Goal: Information Seeking & Learning: Check status

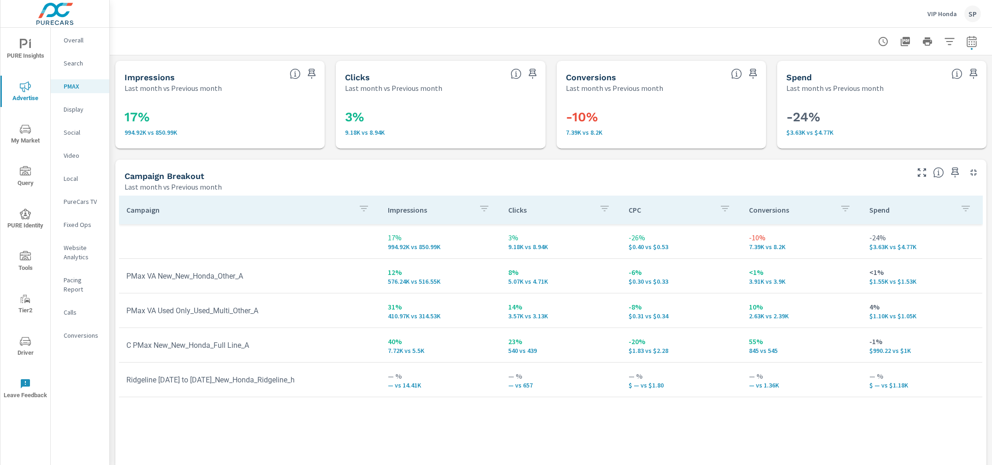
scroll to position [29, 0]
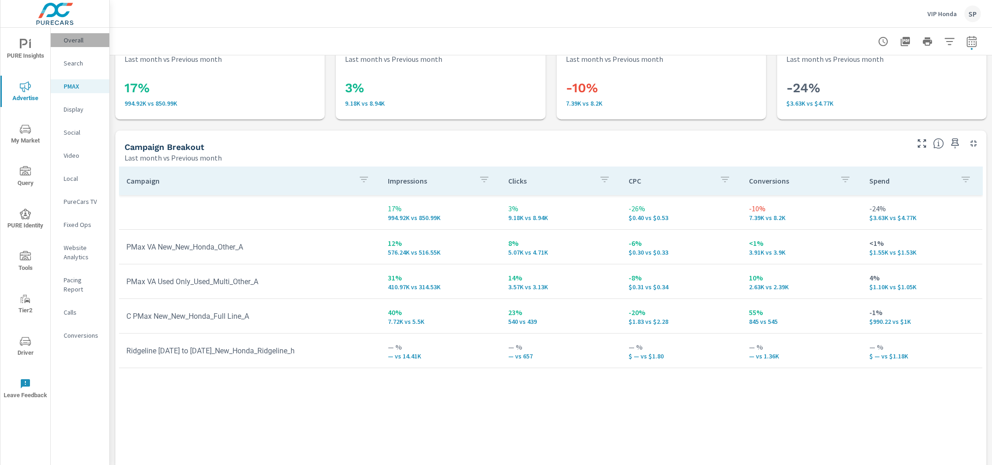
click at [67, 36] on p "Overall" at bounding box center [83, 40] width 38 height 9
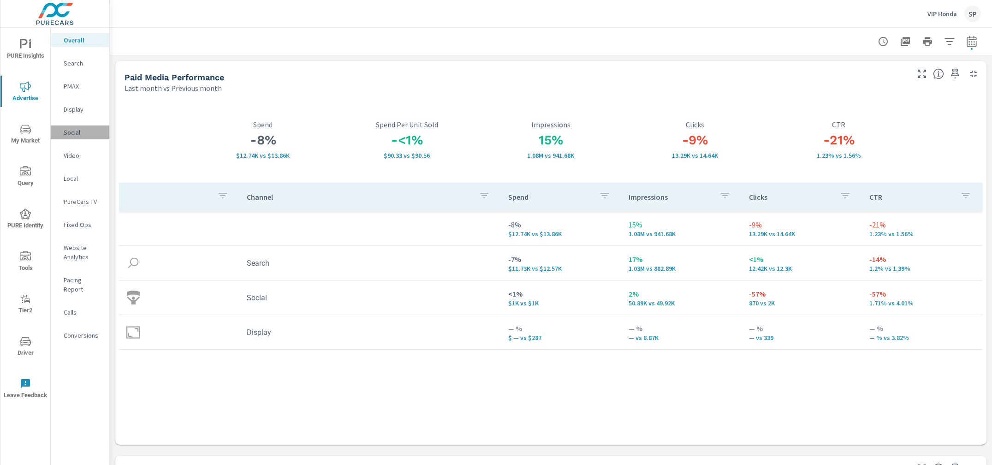
click at [73, 131] on p "Social" at bounding box center [83, 132] width 38 height 9
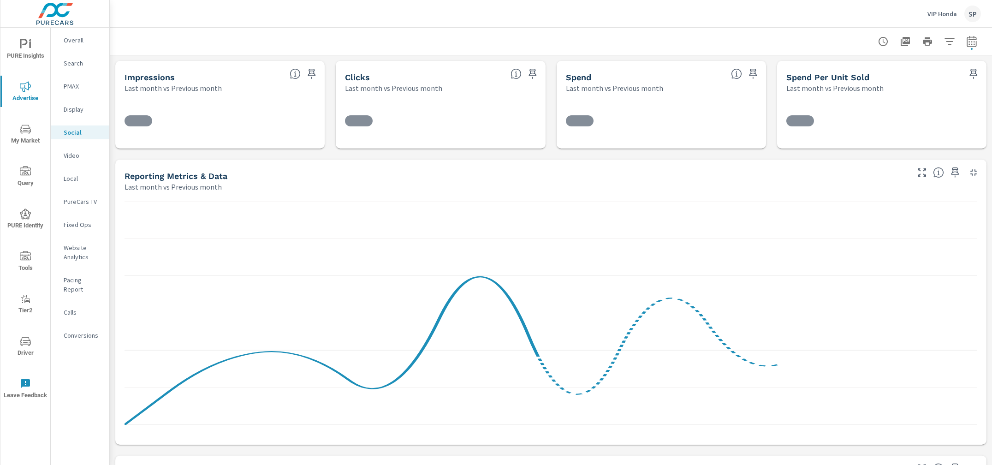
click at [929, 17] on p "VIP Honda" at bounding box center [942, 14] width 30 height 8
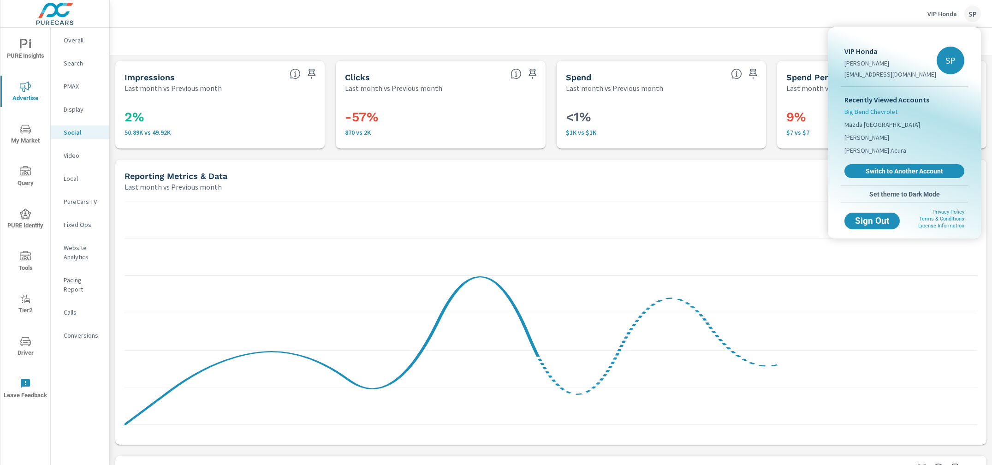
click at [878, 113] on span "Big Bend Chevrolet" at bounding box center [870, 111] width 53 height 9
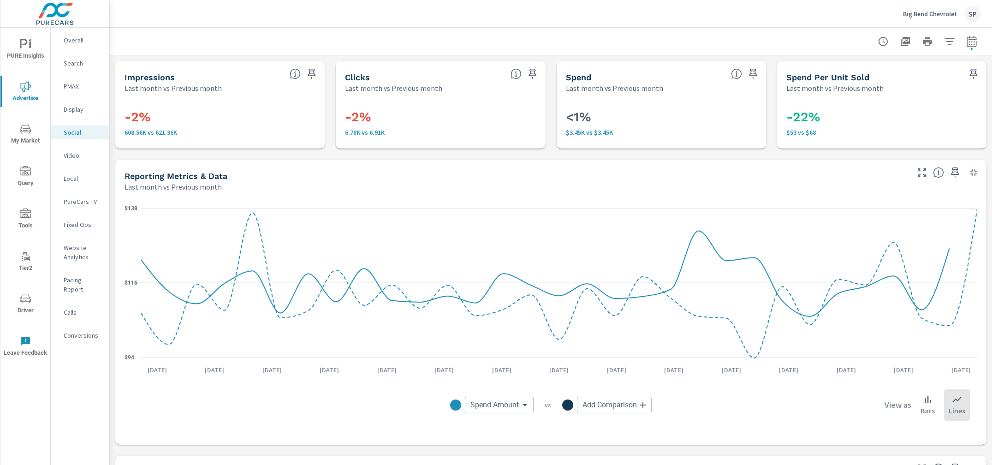
click at [28, 52] on span "PURE Insights" at bounding box center [25, 50] width 44 height 23
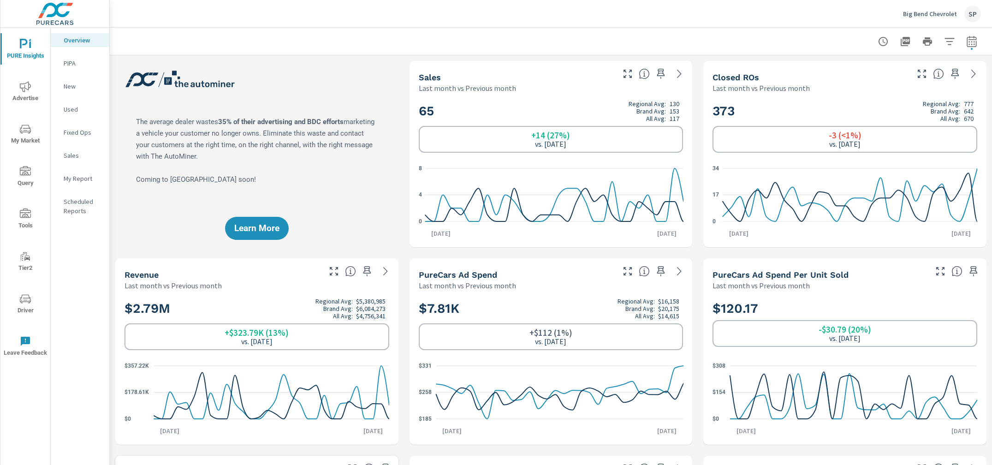
click at [75, 175] on p "My Report" at bounding box center [83, 178] width 38 height 9
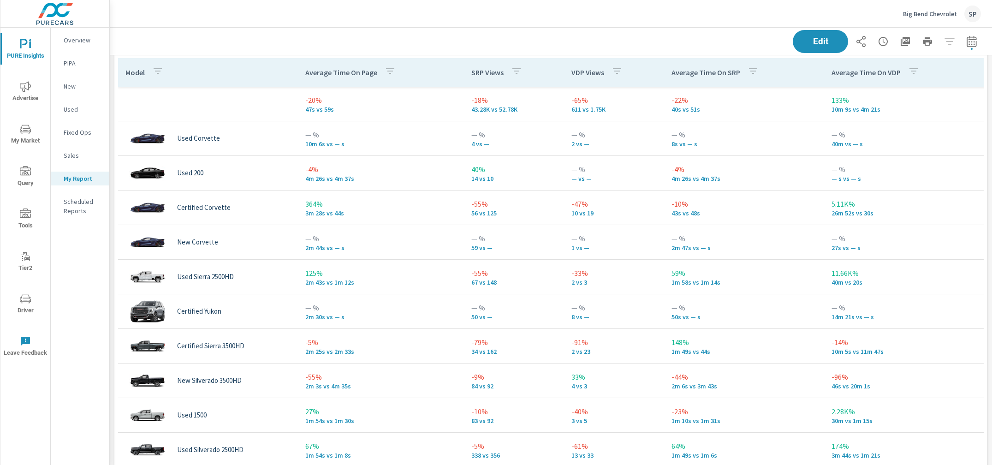
click at [579, 72] on p "VDP Views" at bounding box center [587, 72] width 33 height 9
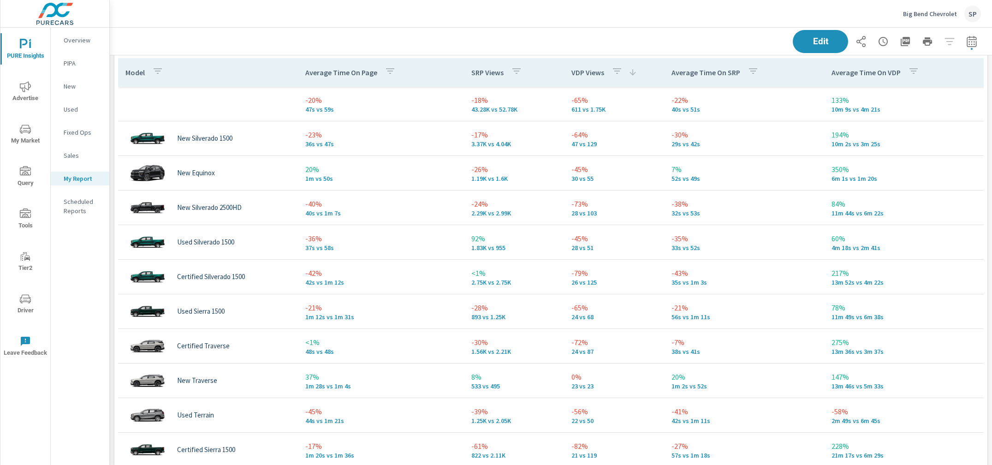
click at [581, 71] on p "VDP Views" at bounding box center [587, 72] width 33 height 9
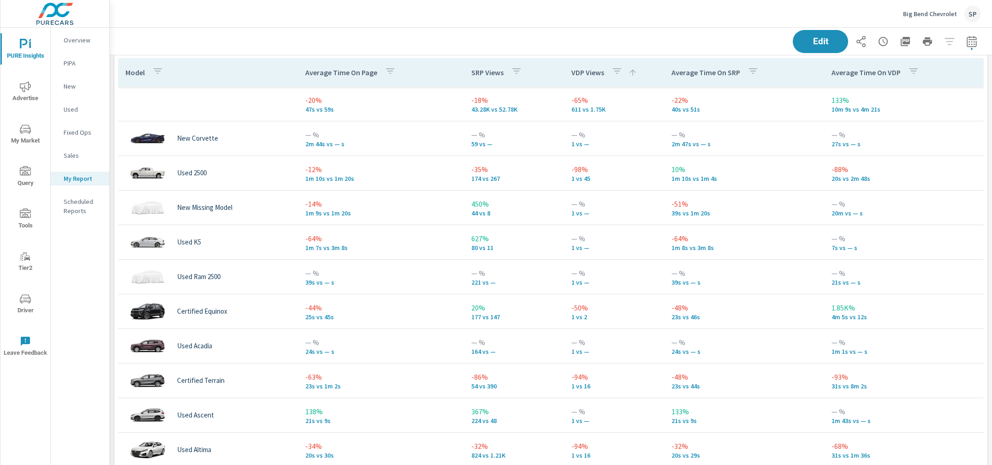
click at [581, 71] on p "VDP Views" at bounding box center [587, 72] width 33 height 9
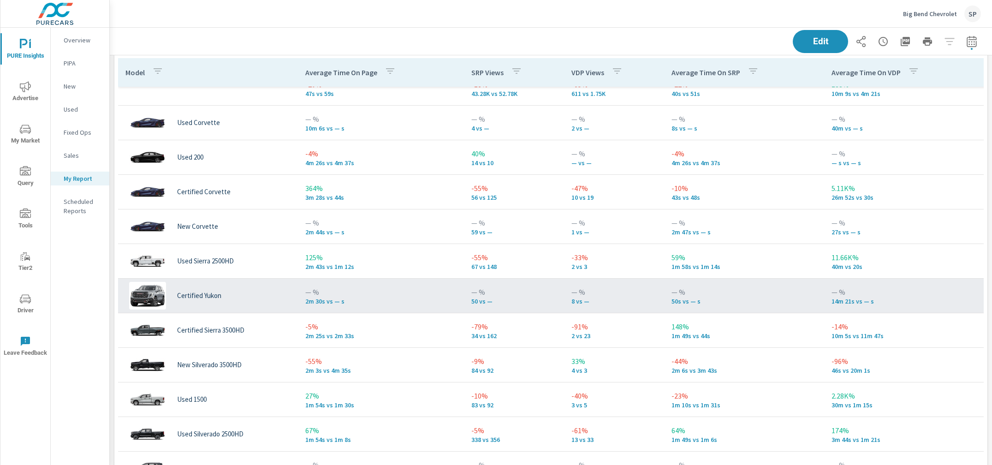
scroll to position [13, 0]
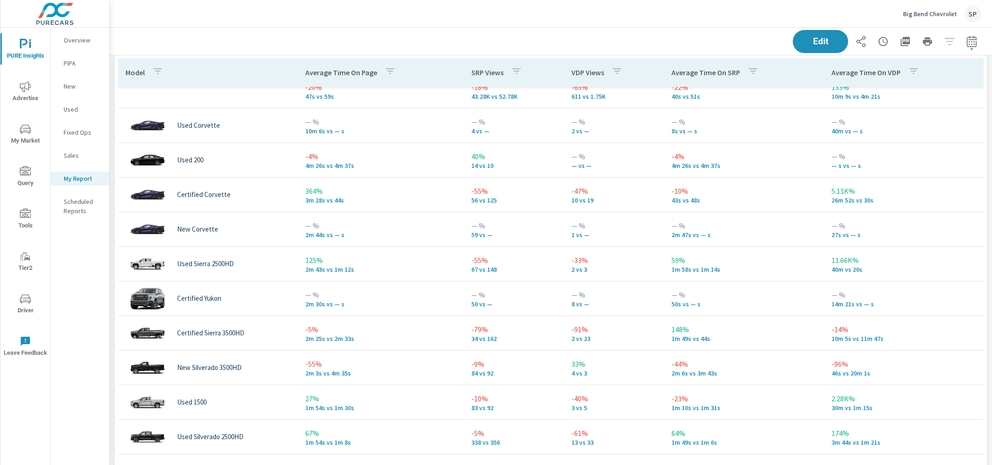
click at [479, 69] on p "SRP Views" at bounding box center [487, 72] width 32 height 9
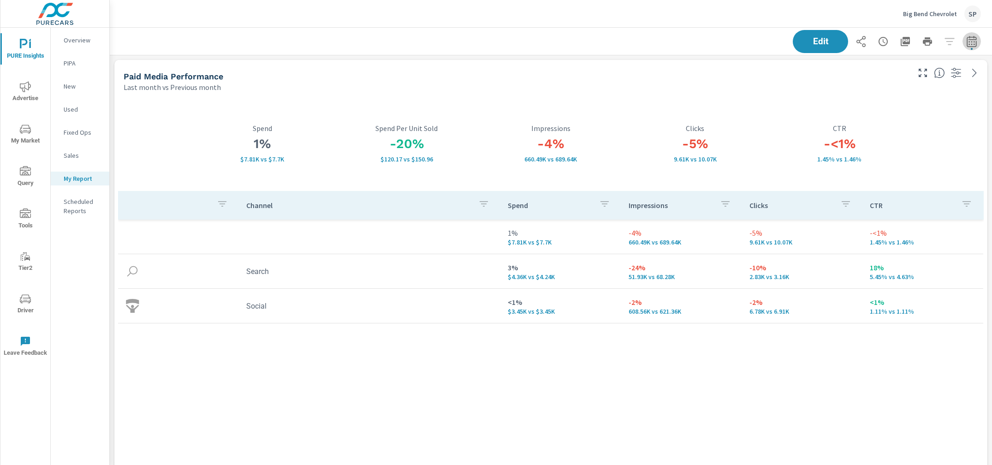
click at [971, 41] on icon "button" at bounding box center [971, 41] width 11 height 11
select select "Last month"
select select "Previous month"
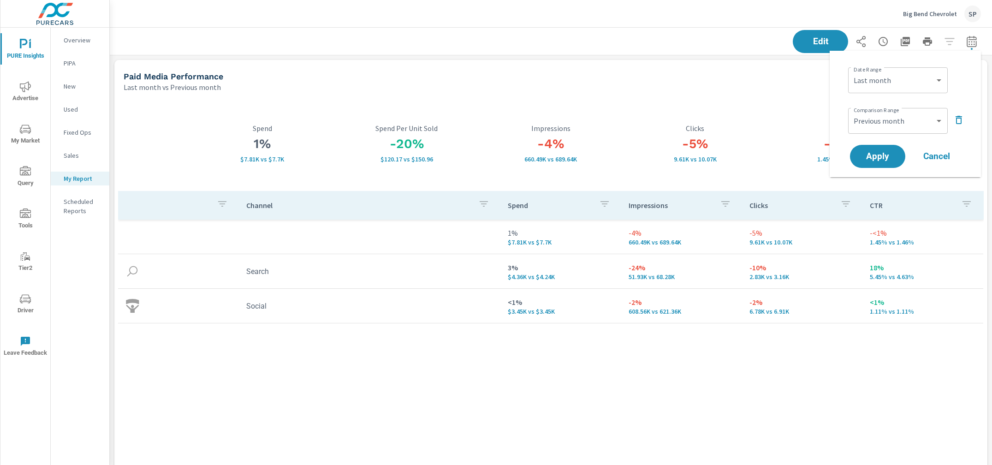
click at [960, 115] on icon "button" at bounding box center [958, 119] width 11 height 11
click at [872, 124] on button "Apply" at bounding box center [877, 130] width 57 height 24
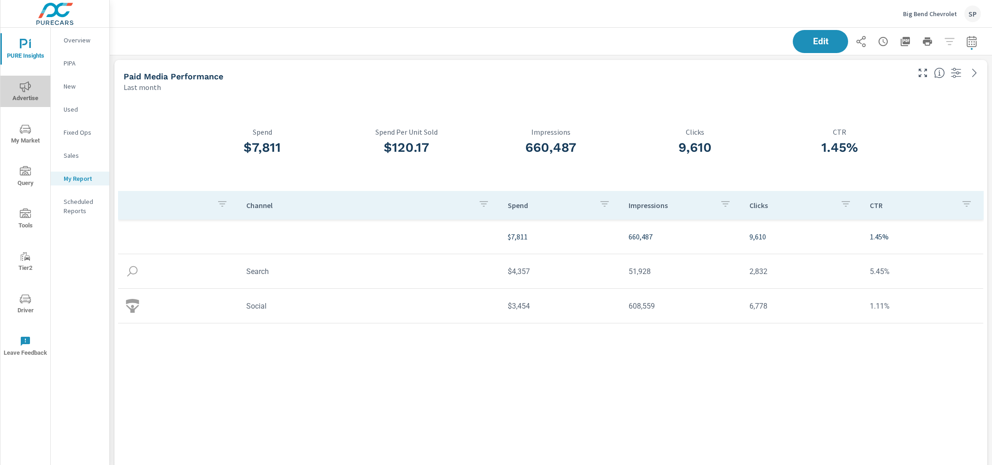
click at [29, 82] on icon "nav menu" at bounding box center [25, 86] width 11 height 11
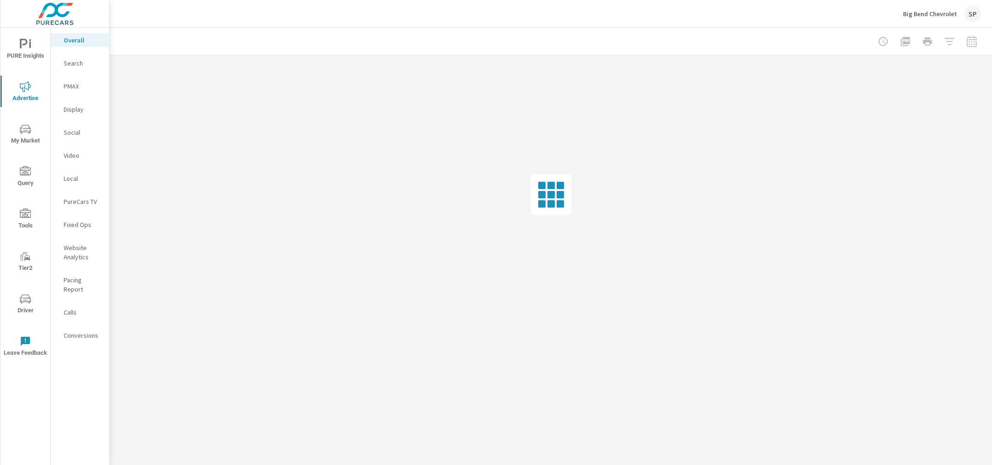
click at [76, 129] on p "Social" at bounding box center [83, 132] width 38 height 9
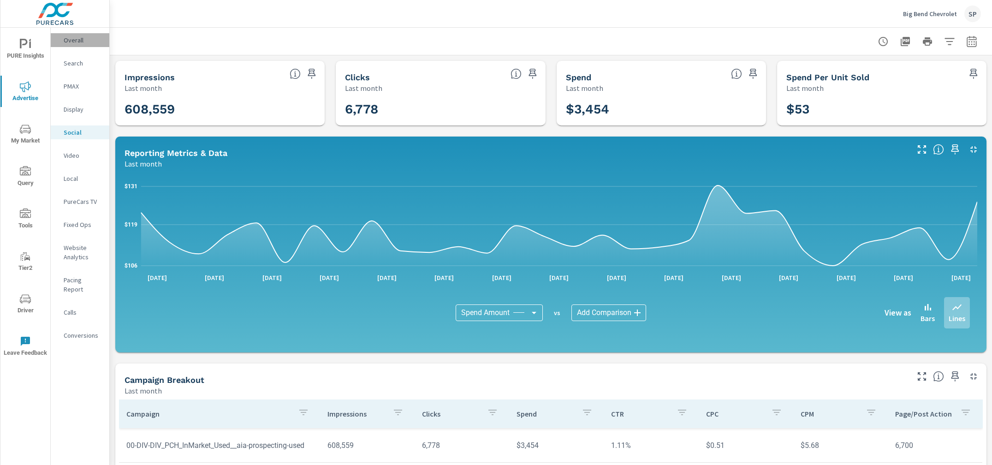
click at [78, 35] on div "Overall" at bounding box center [80, 40] width 59 height 14
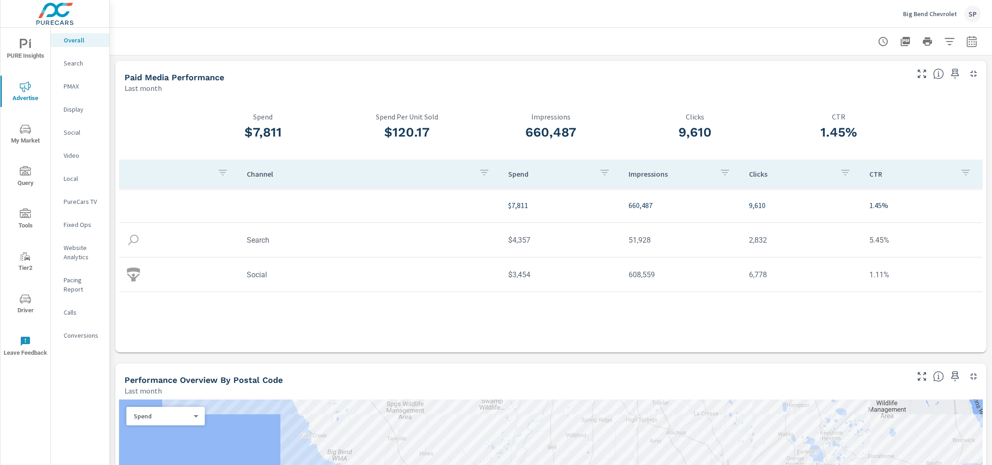
click at [71, 64] on p "Search" at bounding box center [83, 63] width 38 height 9
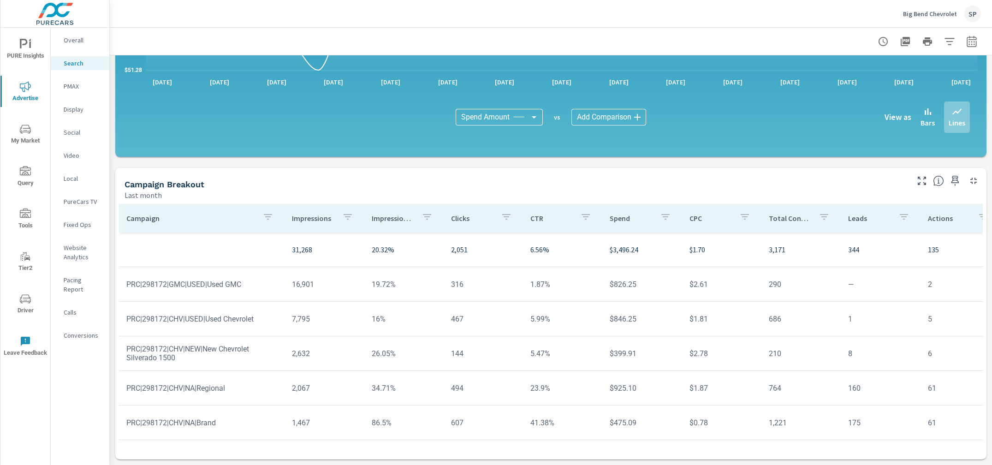
click at [72, 39] on p "Overall" at bounding box center [83, 40] width 38 height 9
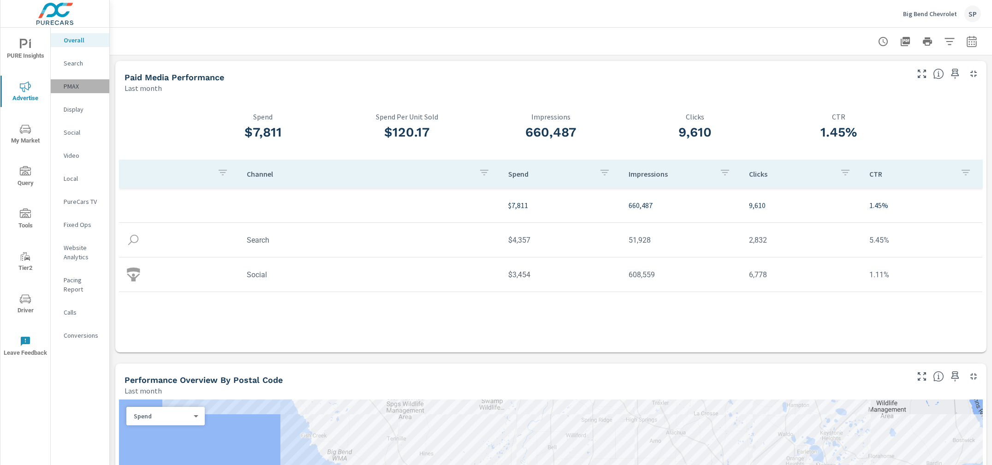
click at [73, 83] on p "PMAX" at bounding box center [83, 86] width 38 height 9
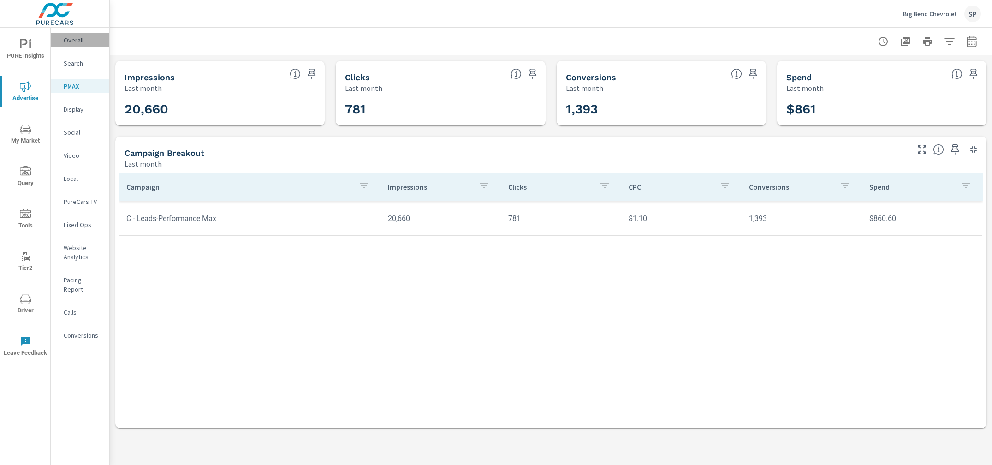
click at [76, 42] on p "Overall" at bounding box center [83, 40] width 38 height 9
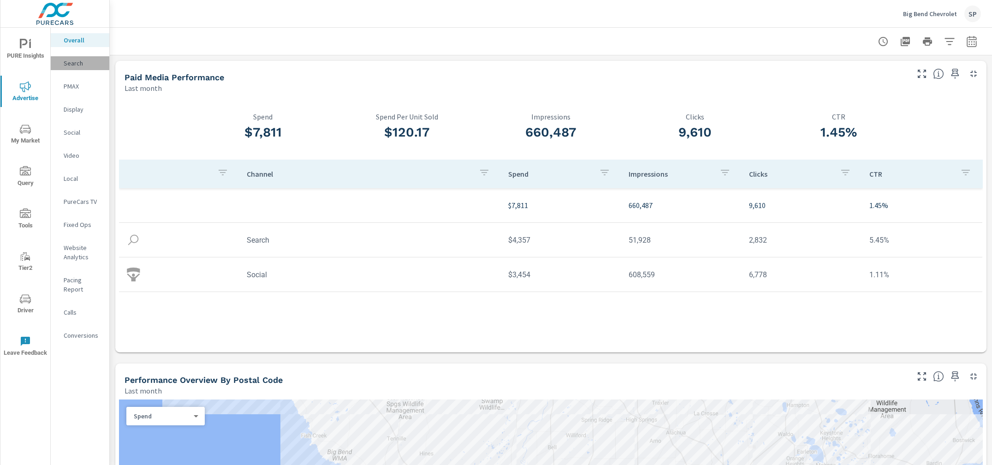
click at [74, 59] on p "Search" at bounding box center [83, 63] width 38 height 9
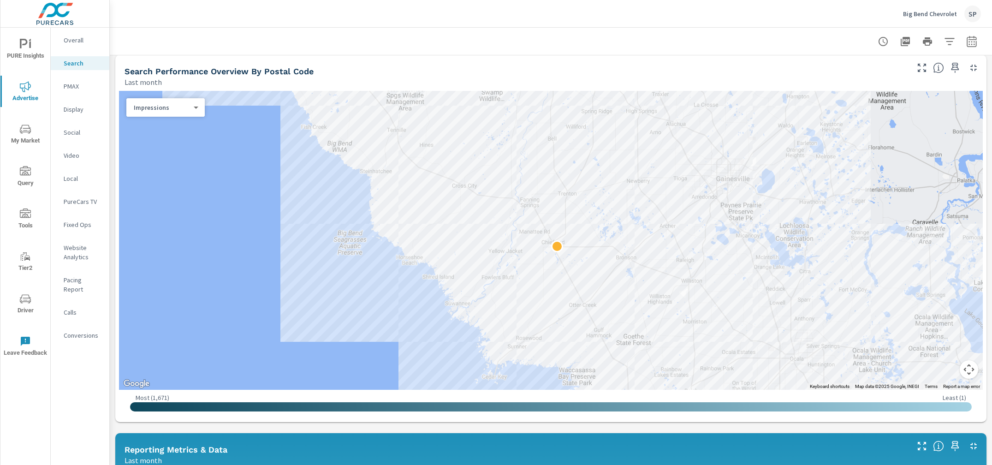
scroll to position [97, 0]
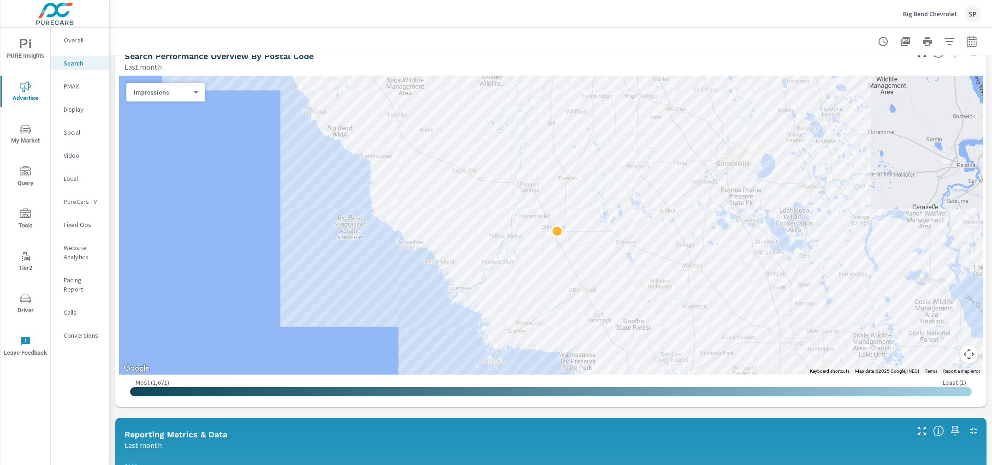
click at [970, 356] on button "Map camera controls" at bounding box center [968, 354] width 18 height 18
click at [949, 355] on button "Zoom out" at bounding box center [945, 354] width 18 height 18
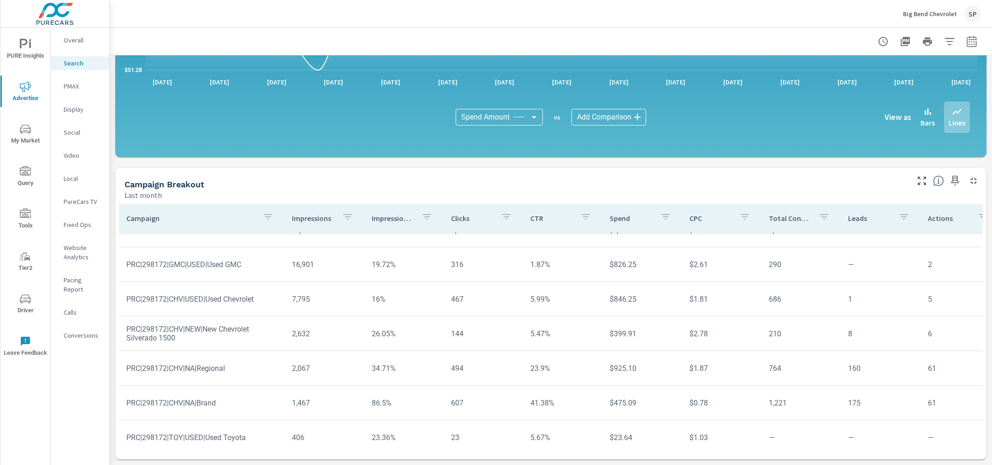
scroll to position [25, 0]
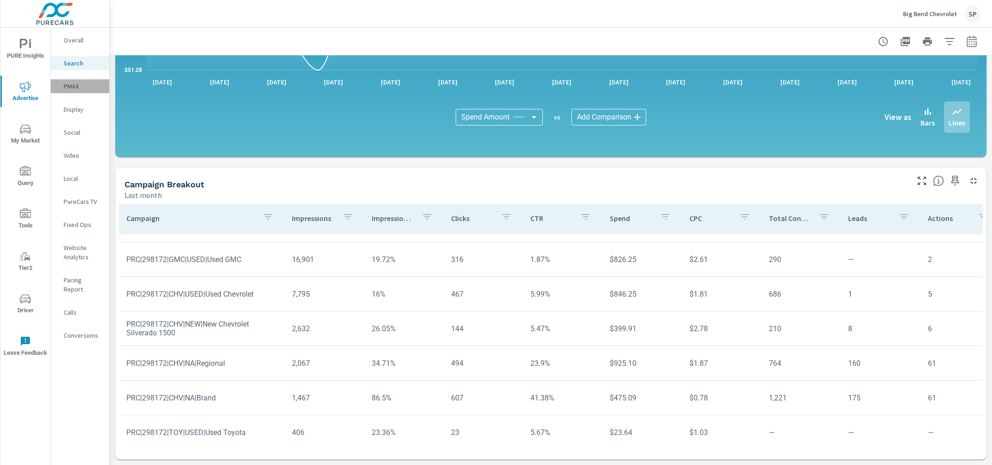
click at [73, 85] on p "PMAX" at bounding box center [83, 86] width 38 height 9
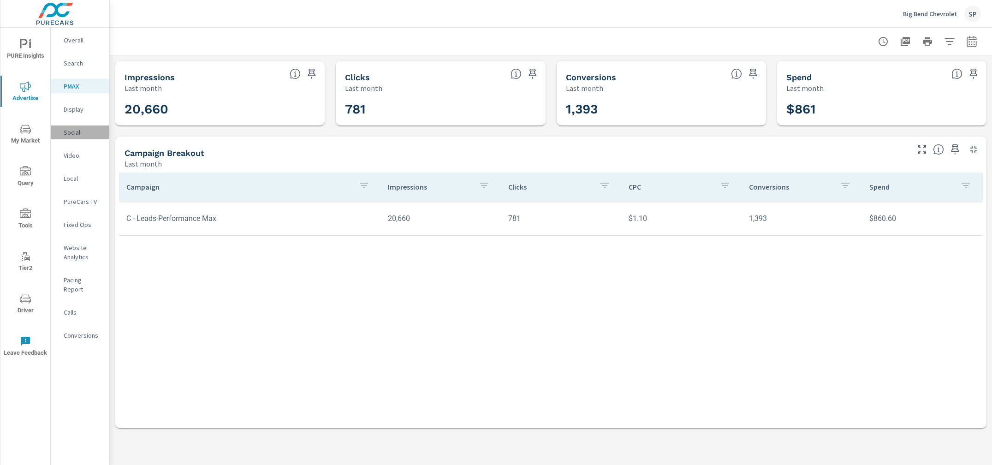
click at [73, 134] on p "Social" at bounding box center [83, 132] width 38 height 9
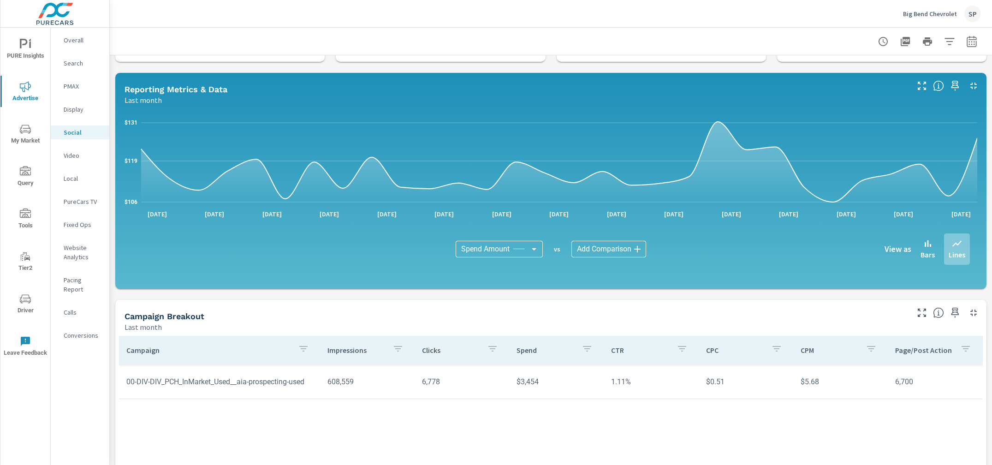
scroll to position [83, 0]
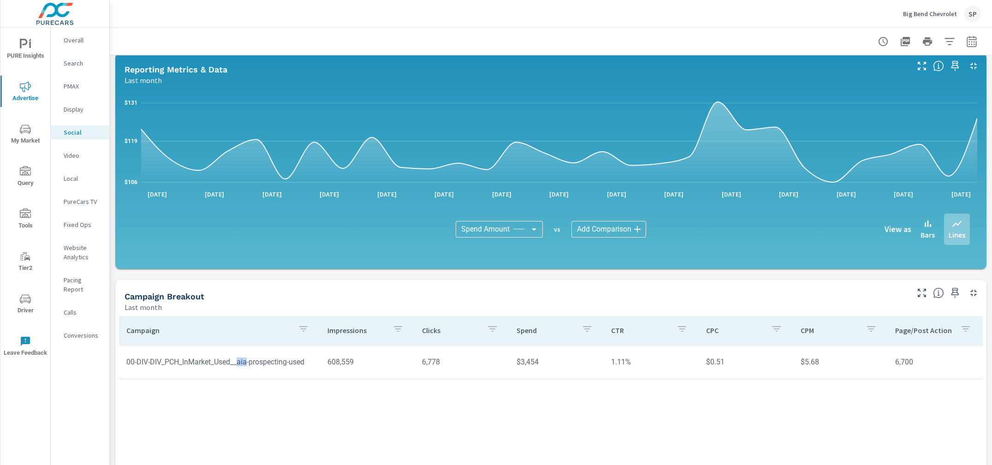
drag, startPoint x: 247, startPoint y: 358, endPoint x: 256, endPoint y: 359, distance: 9.2
click at [256, 359] on td "00-DIV-DIV_PCH_InMarket_Used__aia-prospecting-used" at bounding box center [219, 362] width 201 height 24
click at [262, 373] on td "00-DIV-DIV_PCH_InMarket_Used__aia-prospecting-used" at bounding box center [219, 362] width 201 height 24
click at [75, 65] on p "Search" at bounding box center [83, 63] width 38 height 9
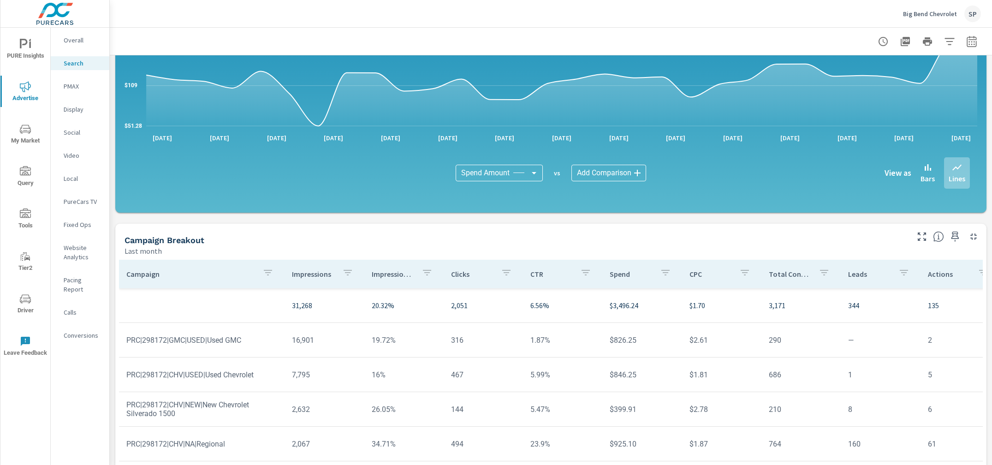
scroll to position [574, 0]
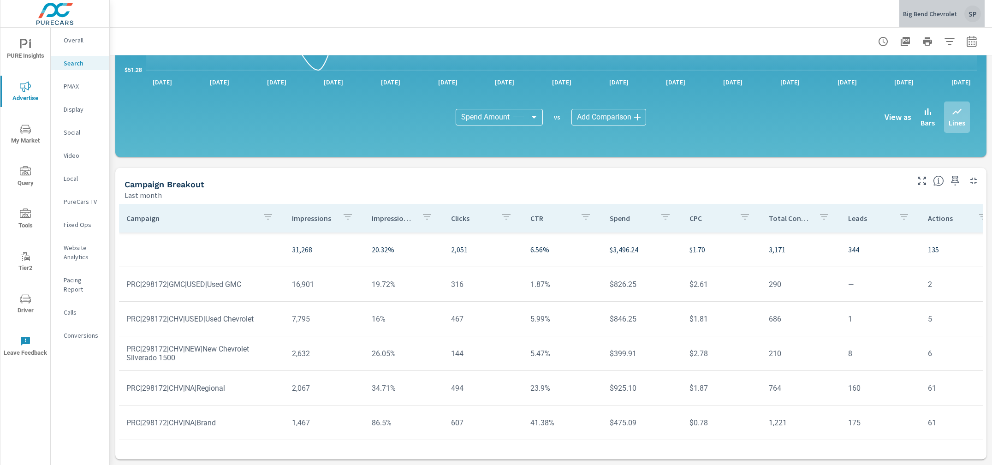
click at [977, 13] on div "SP" at bounding box center [972, 14] width 17 height 17
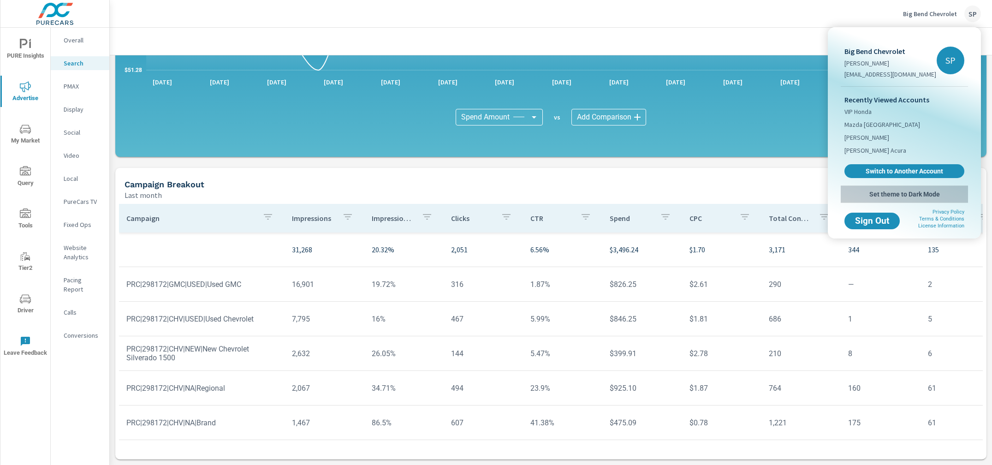
click at [886, 188] on button "Set theme to Dark Mode" at bounding box center [904, 194] width 127 height 17
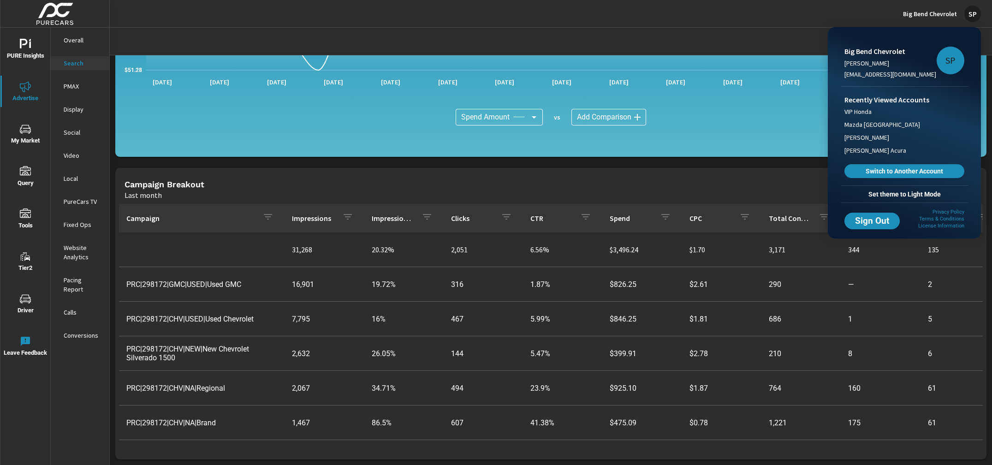
click at [851, 14] on div at bounding box center [496, 232] width 992 height 465
